Goal: Information Seeking & Learning: Learn about a topic

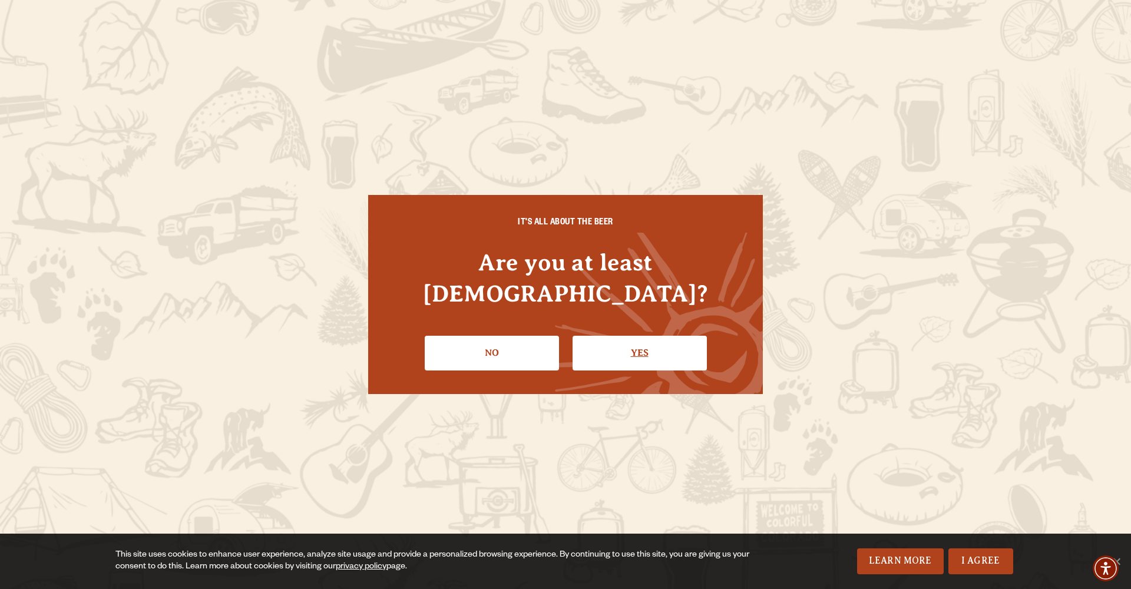
click at [658, 341] on link "Yes" at bounding box center [640, 353] width 134 height 34
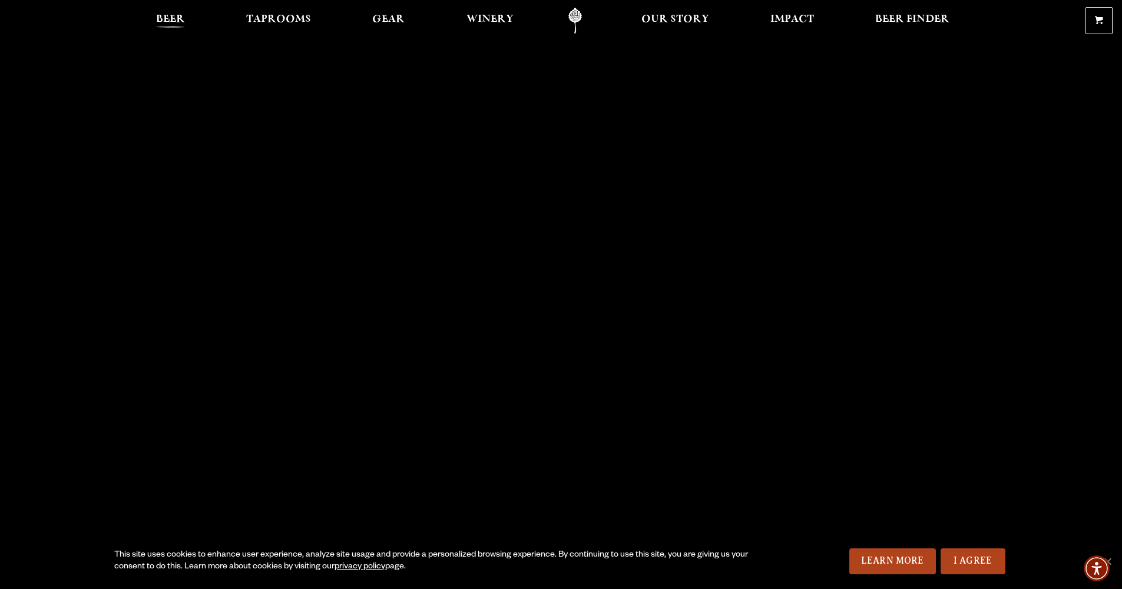
click at [166, 24] on span "Beer" at bounding box center [170, 19] width 29 height 9
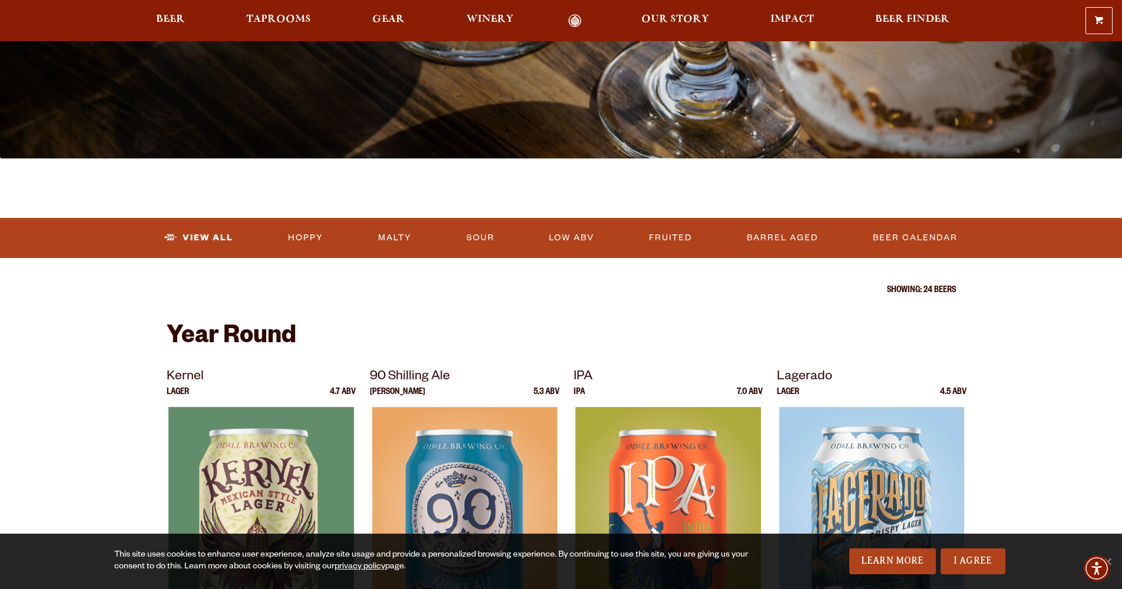
scroll to position [322, 0]
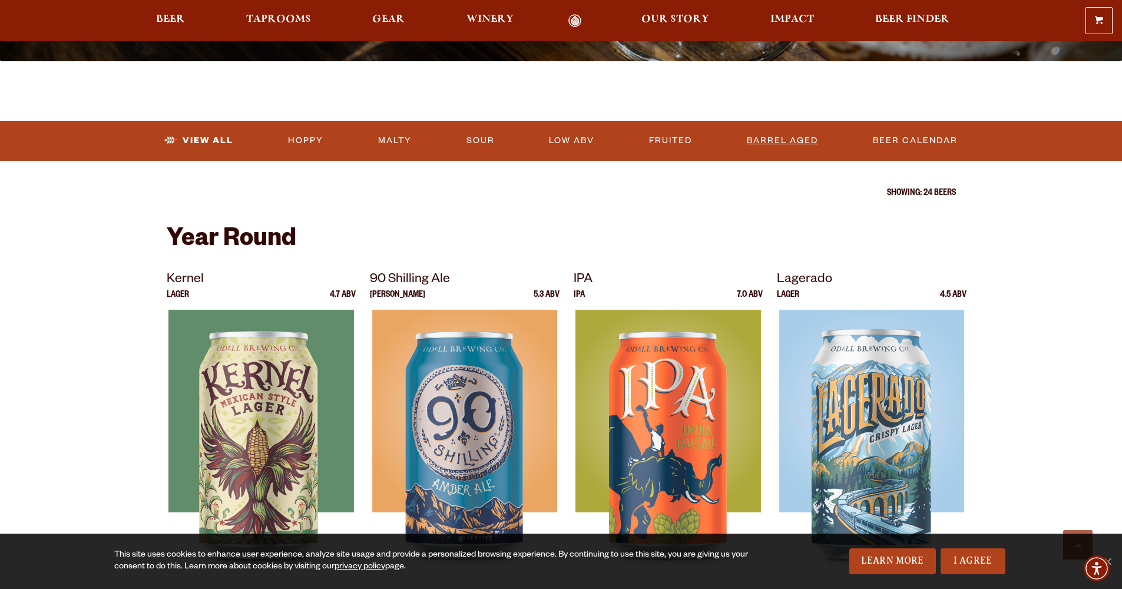
click at [778, 146] on link "Barrel Aged" at bounding box center [782, 140] width 81 height 27
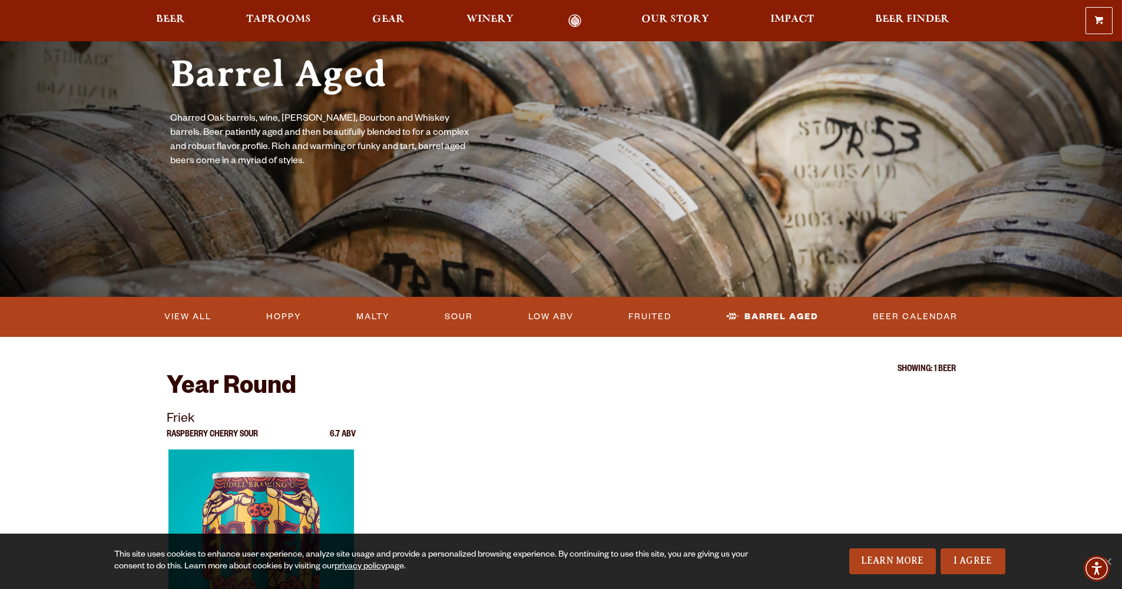
scroll to position [142, 0]
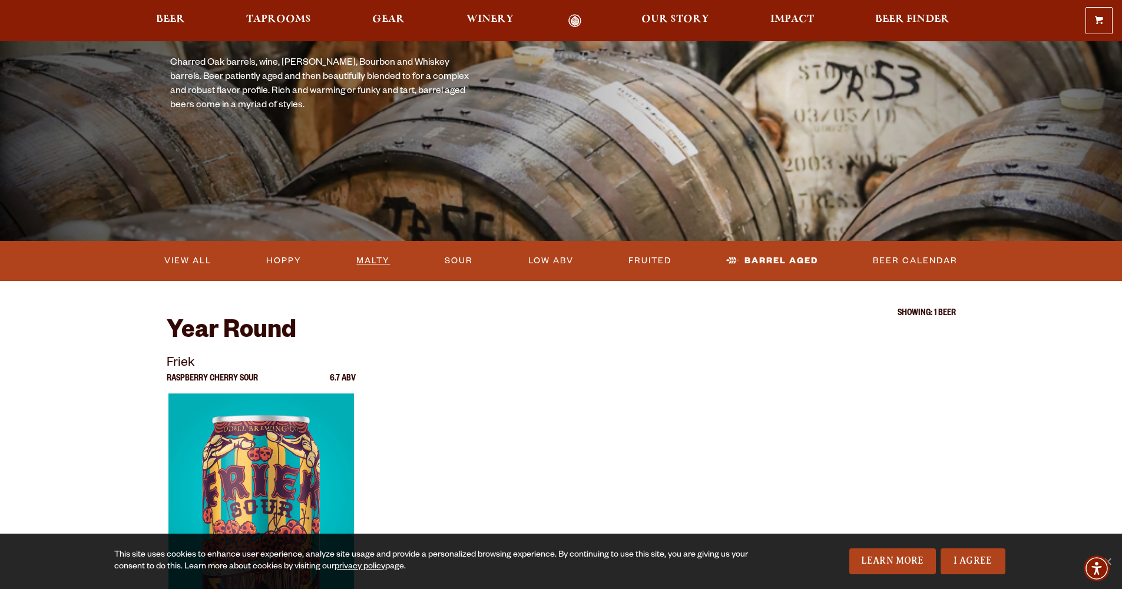
click at [373, 267] on link "Malty" at bounding box center [373, 260] width 43 height 27
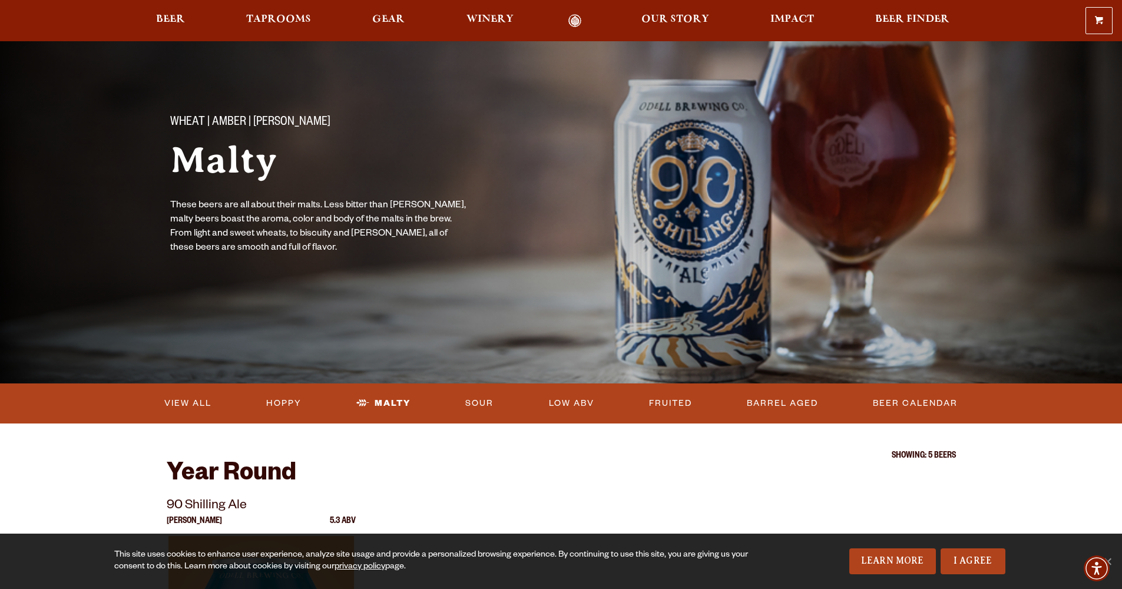
scroll to position [218, 0]
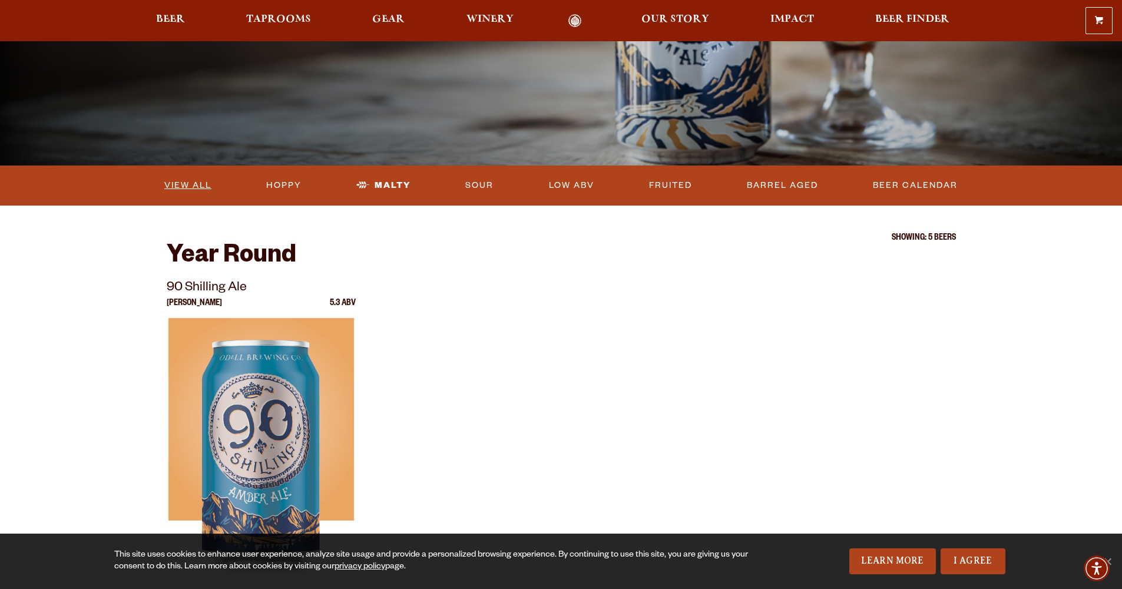
click at [177, 178] on link "View All" at bounding box center [188, 185] width 57 height 27
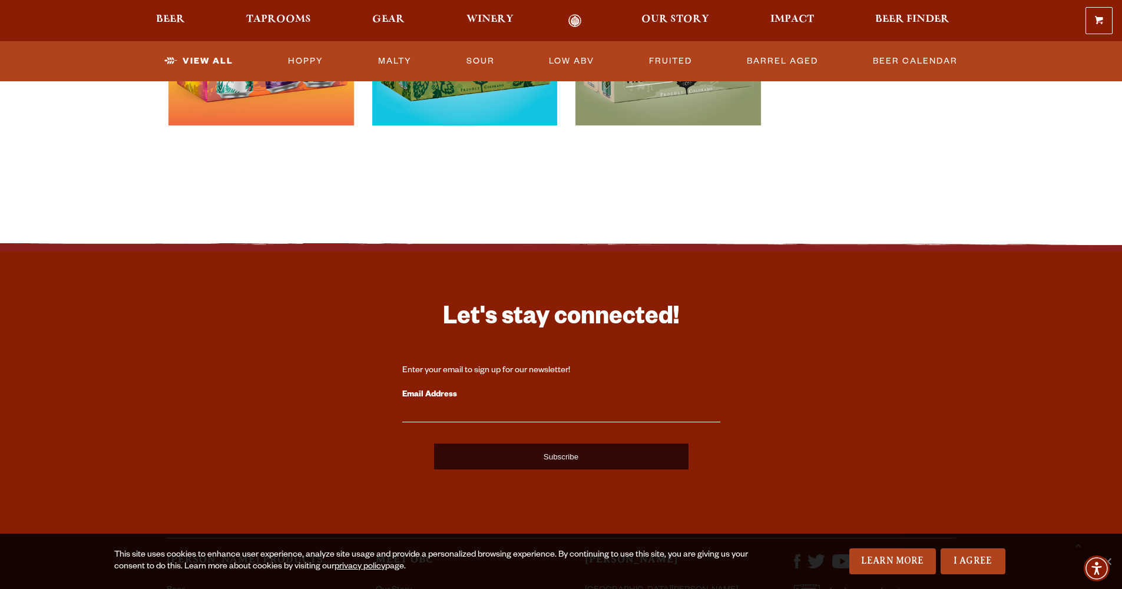
scroll to position [2911, 0]
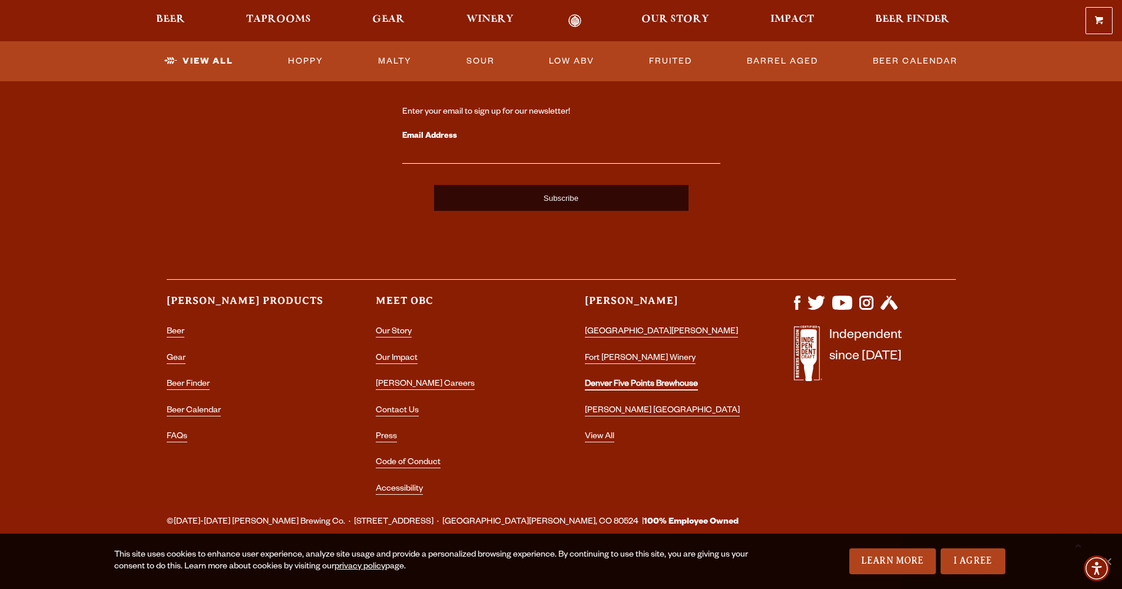
click at [636, 380] on link "Denver Five Points Brewhouse" at bounding box center [641, 385] width 113 height 11
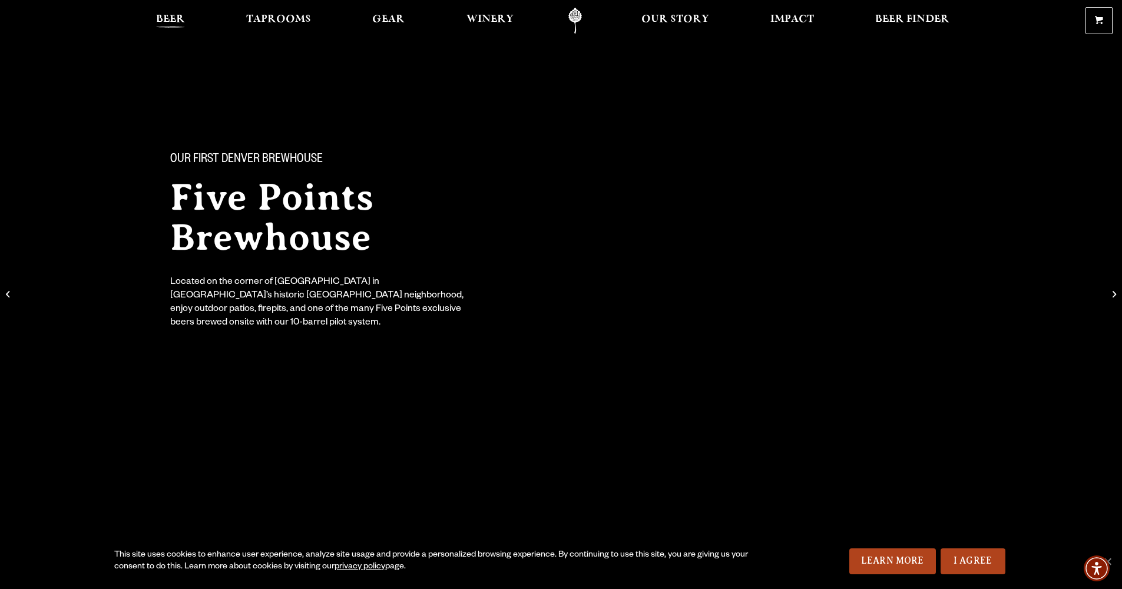
click at [171, 22] on span "Beer" at bounding box center [170, 19] width 29 height 9
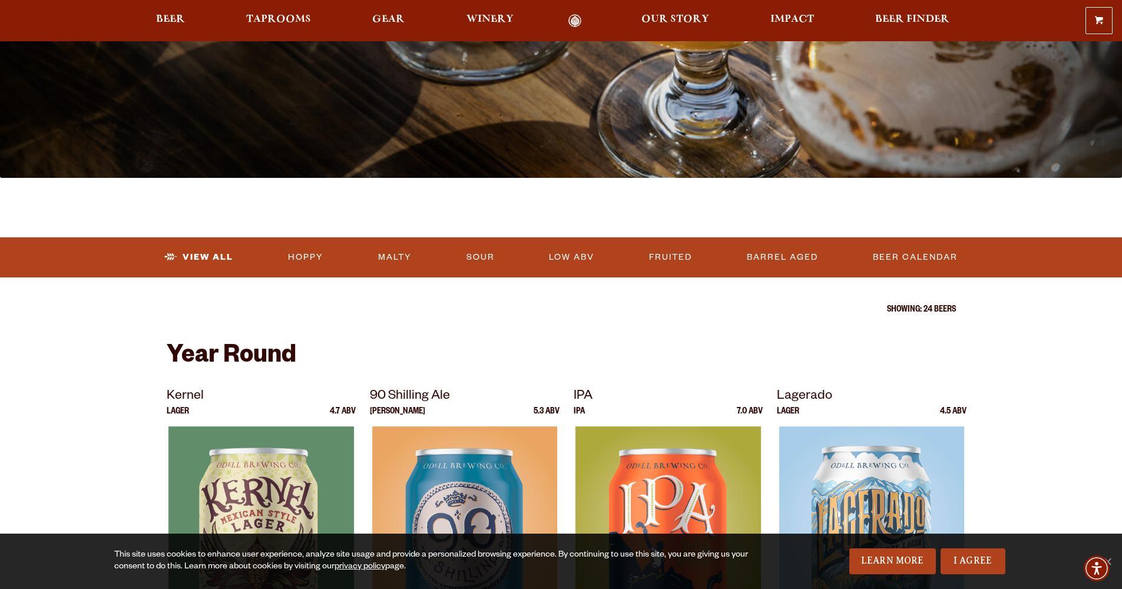
scroll to position [227, 0]
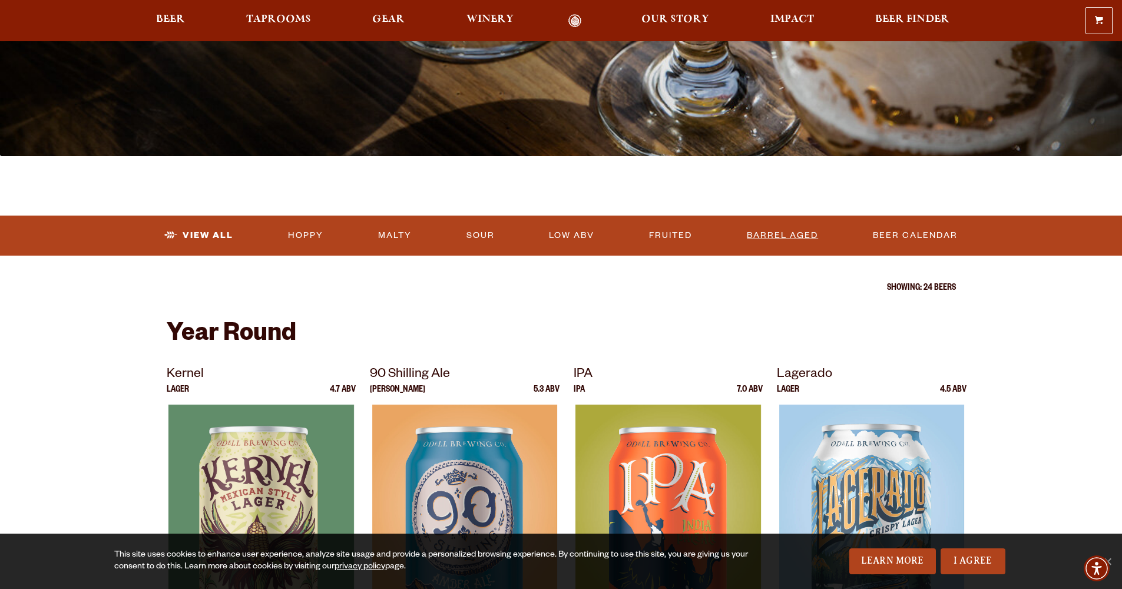
click at [771, 240] on link "Barrel Aged" at bounding box center [782, 235] width 81 height 27
